Goal: Navigation & Orientation: Find specific page/section

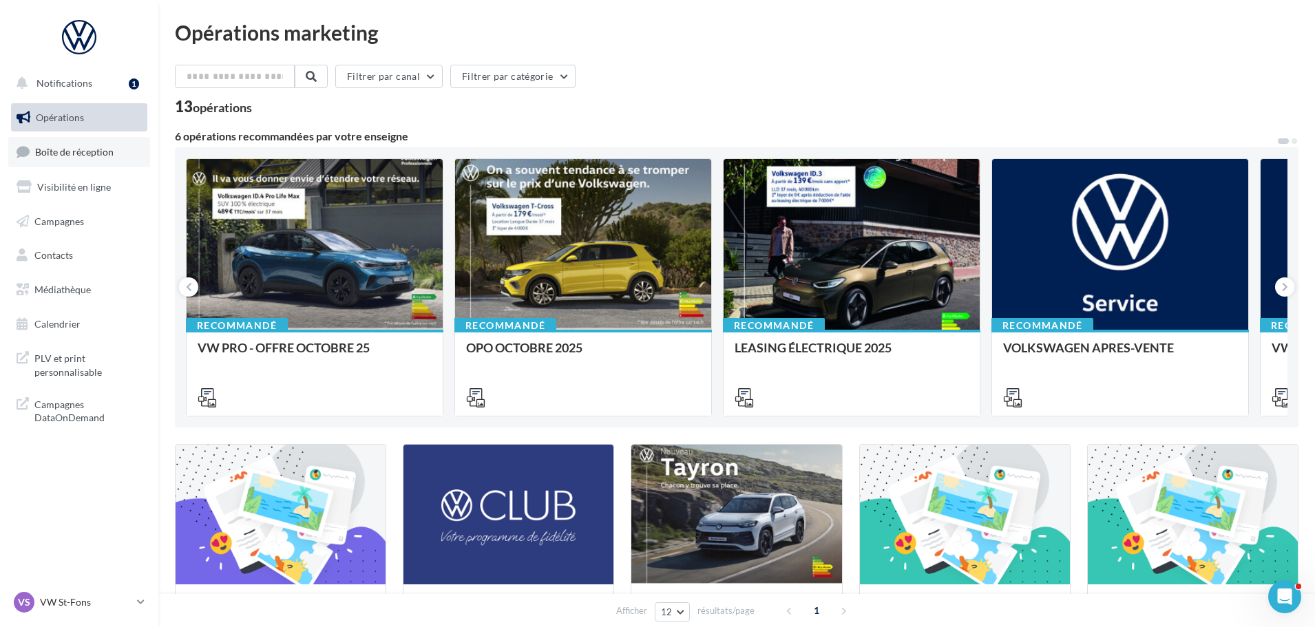
click at [53, 153] on span "Boîte de réception" at bounding box center [74, 152] width 78 height 12
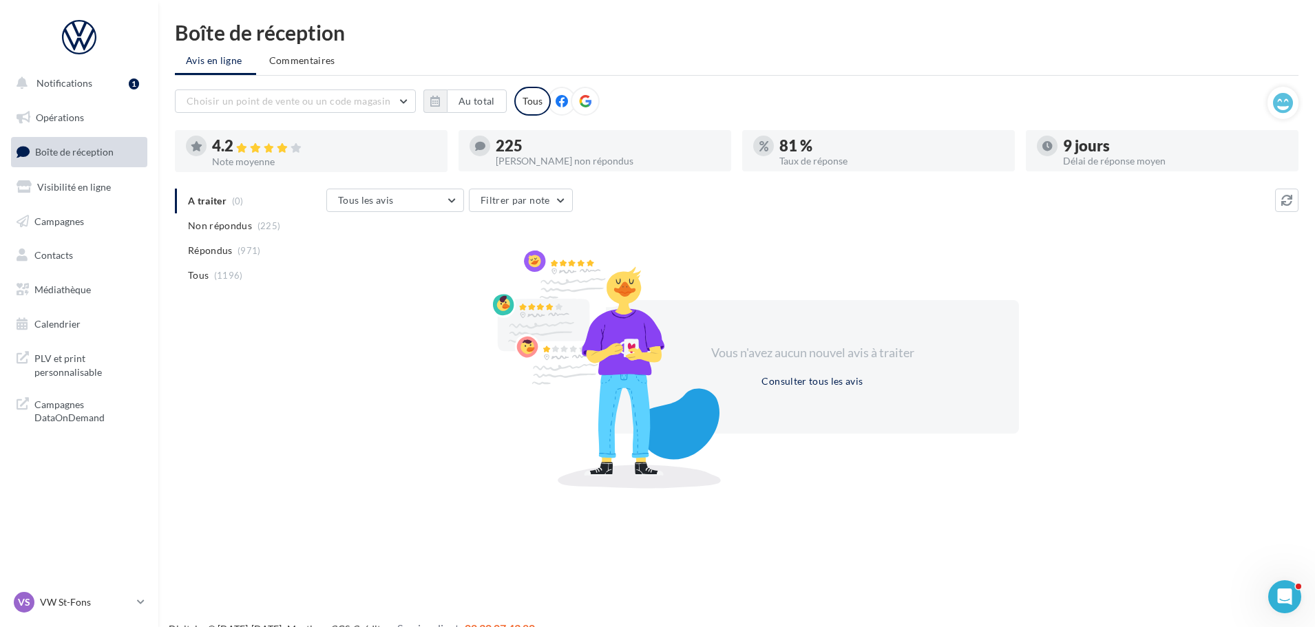
click at [116, 619] on div "VS VW St-Fons vw-stf-gru" at bounding box center [79, 608] width 158 height 38
click at [112, 592] on div "VS VW St-Fons vw-stf-gru" at bounding box center [73, 602] width 118 height 21
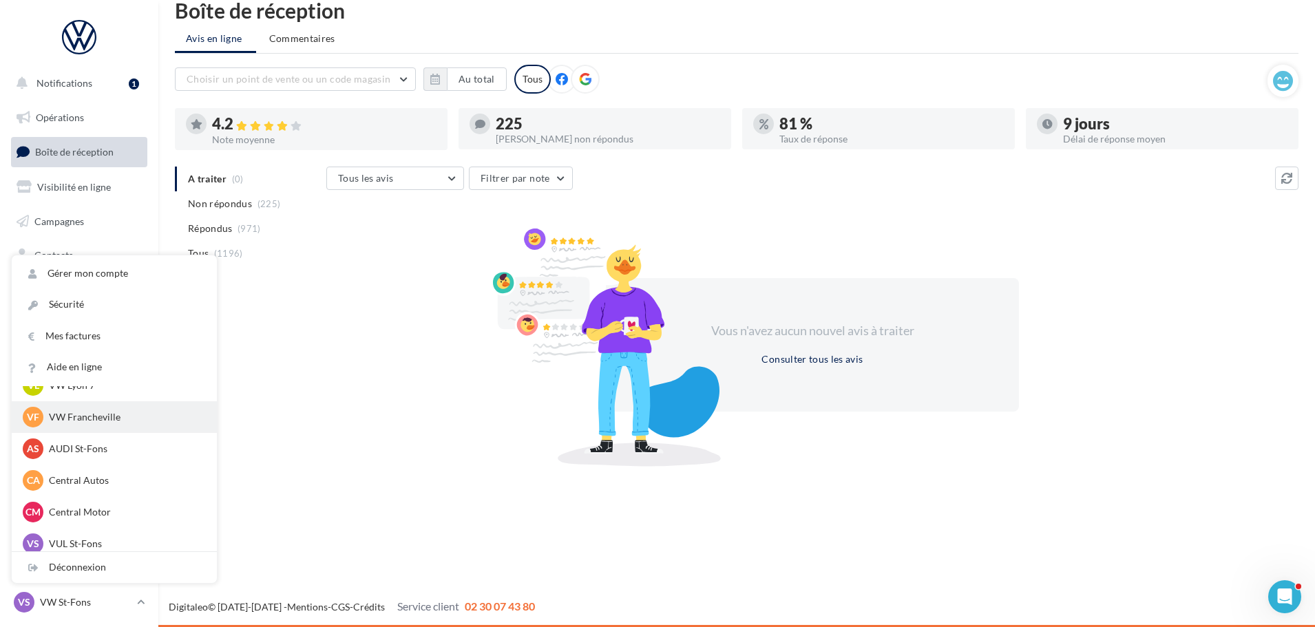
scroll to position [190, 0]
drag, startPoint x: 125, startPoint y: 399, endPoint x: 134, endPoint y: 403, distance: 10.2
click at [134, 399] on div "VF VW Francheville vw-fra-gru" at bounding box center [114, 409] width 183 height 21
